Goal: Use online tool/utility

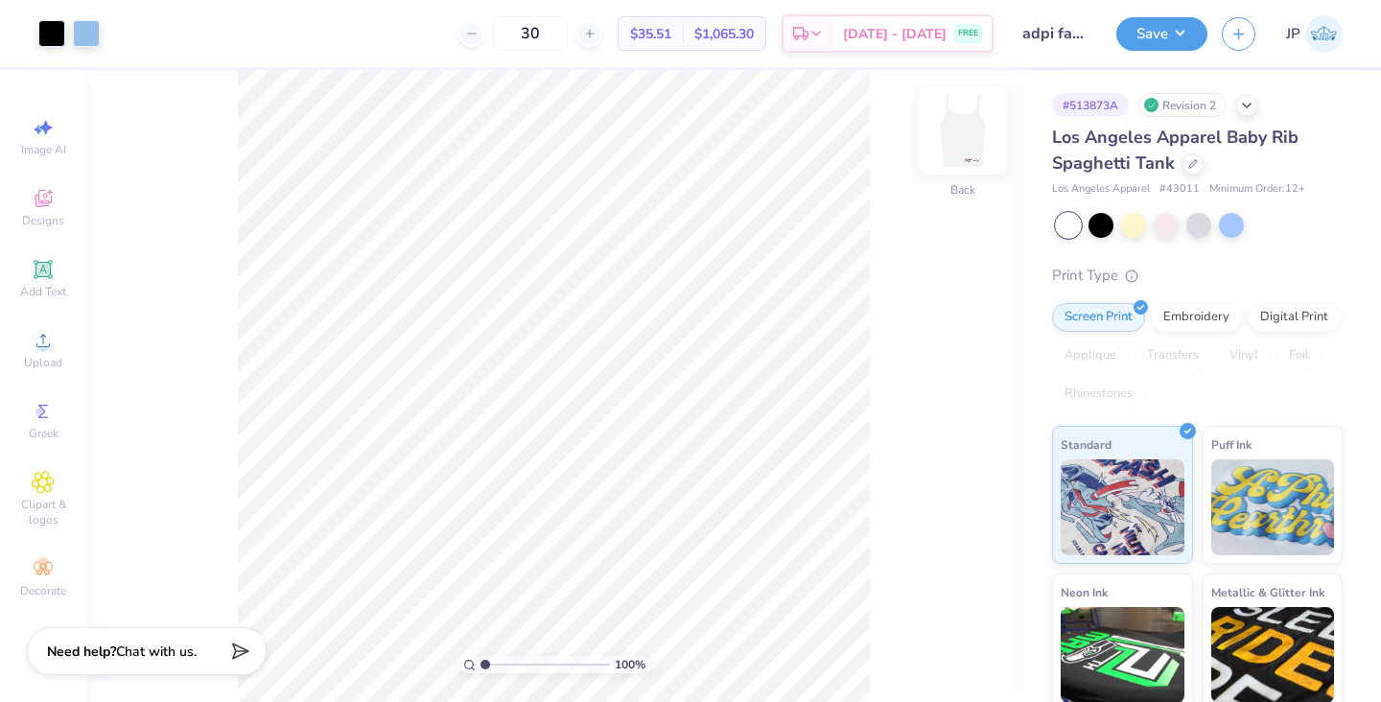
click at [960, 136] on img at bounding box center [962, 130] width 77 height 77
type input "0.50"
click at [1171, 31] on button "Save" at bounding box center [1161, 31] width 91 height 34
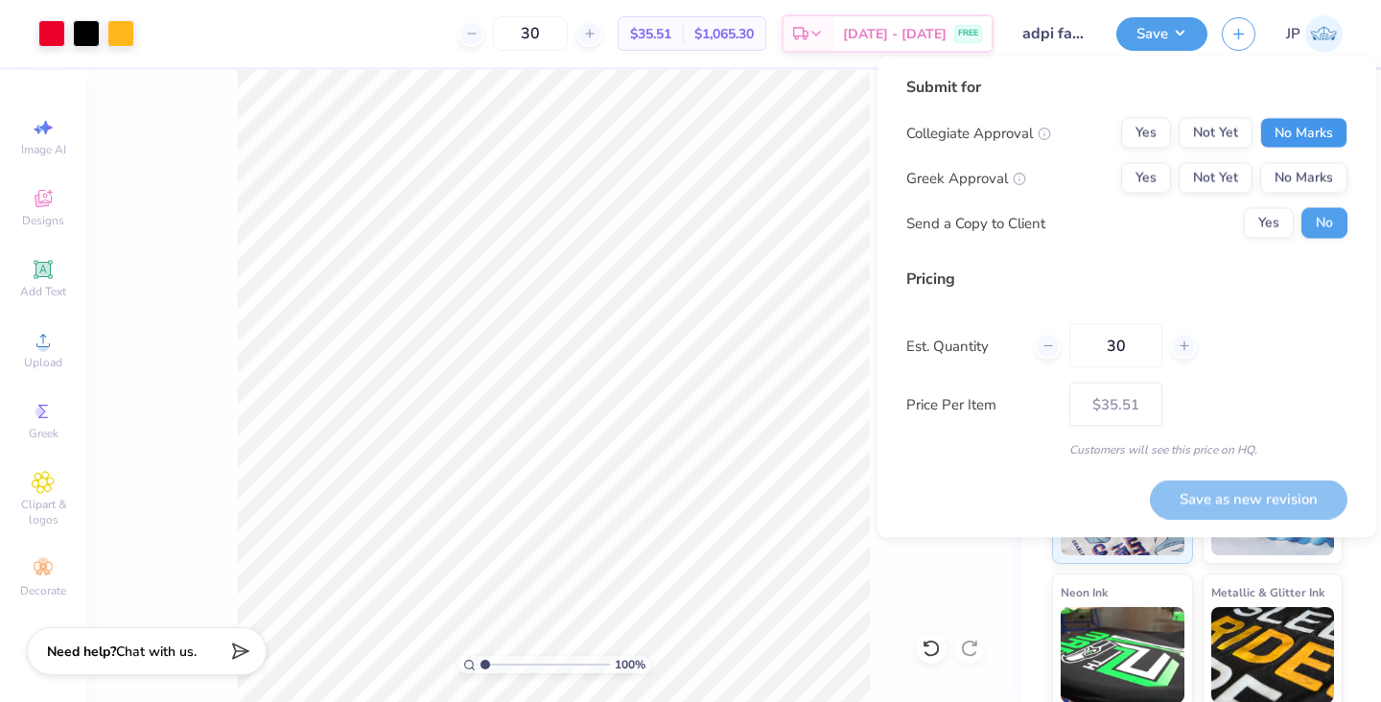
click at [1285, 145] on button "No Marks" at bounding box center [1303, 133] width 87 height 31
click at [1145, 177] on button "Yes" at bounding box center [1146, 178] width 50 height 31
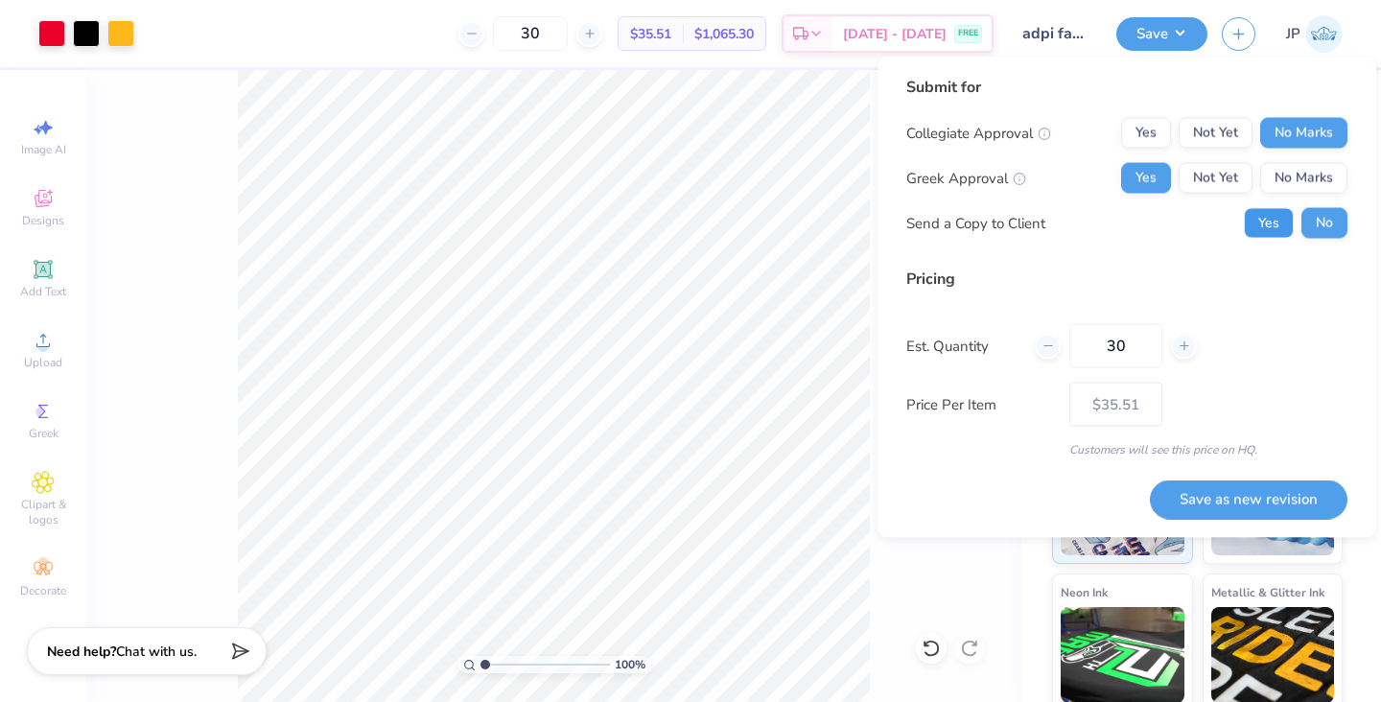
click at [1282, 219] on button "Yes" at bounding box center [1269, 223] width 50 height 31
click at [1264, 506] on button "Save as new revision" at bounding box center [1249, 498] width 198 height 39
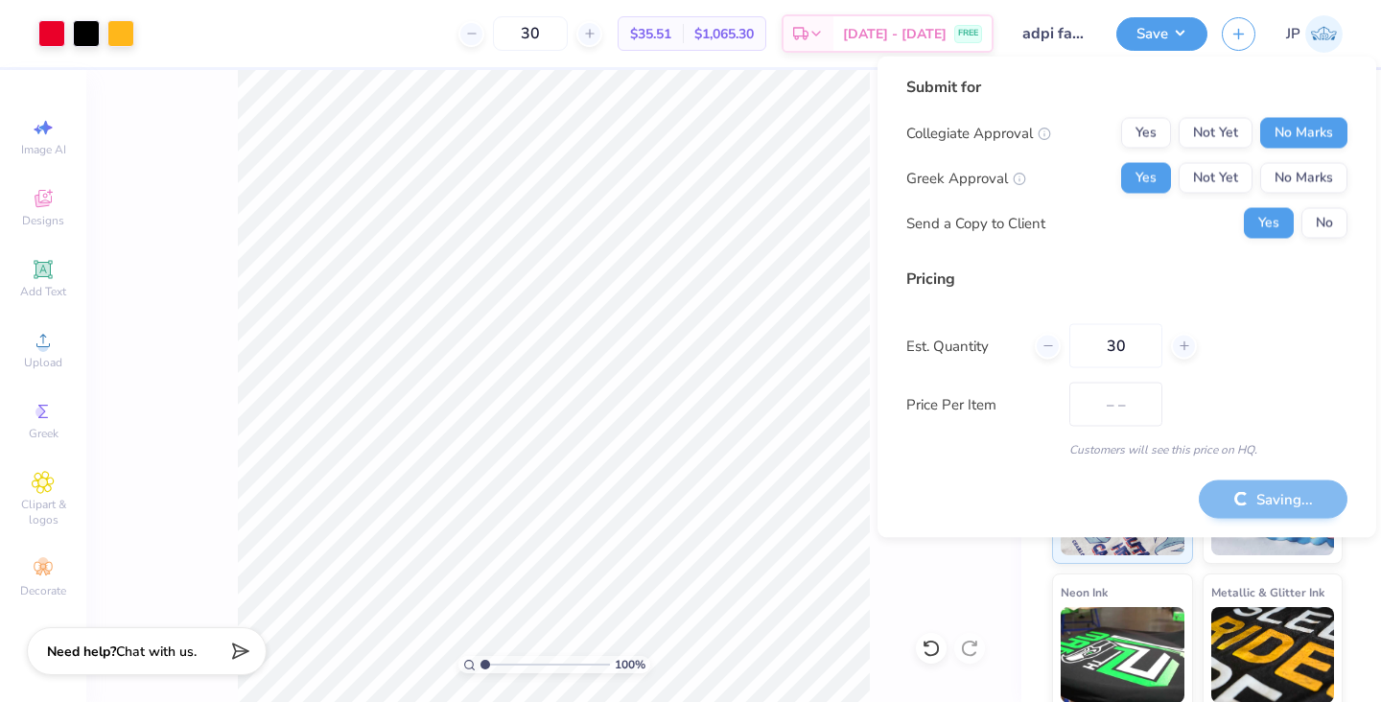
type input "$35.51"
